Goal: Task Accomplishment & Management: Manage account settings

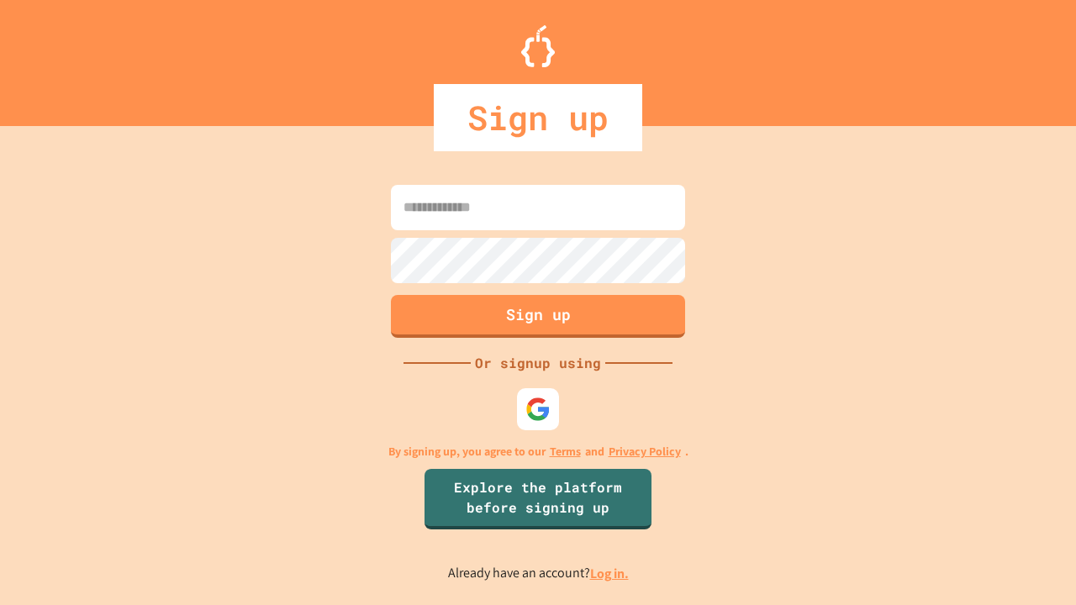
click at [610, 573] on link "Log in." at bounding box center [609, 574] width 39 height 18
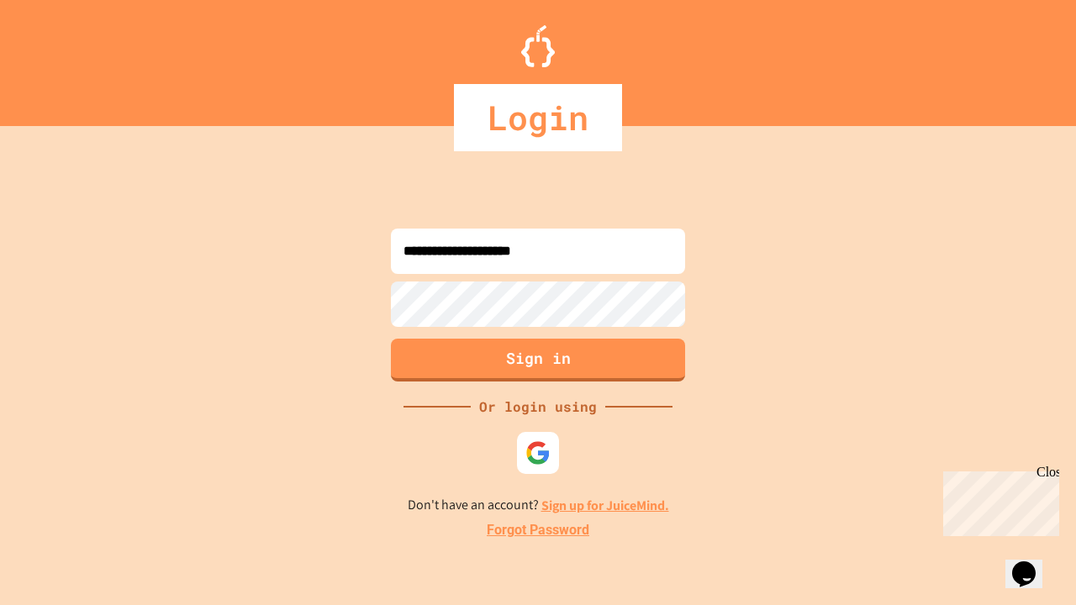
type input "**********"
